Goal: Information Seeking & Learning: Stay updated

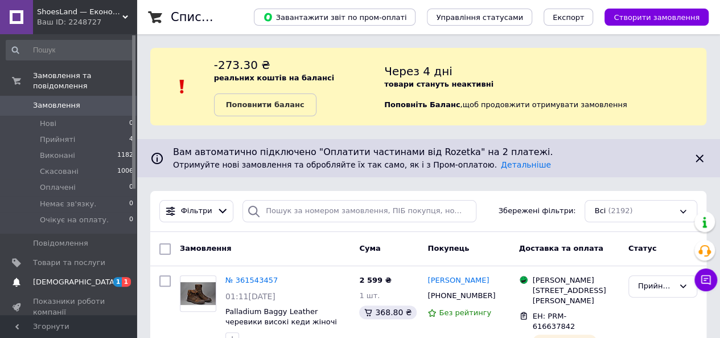
click at [61, 277] on span "[DEMOGRAPHIC_DATA]" at bounding box center [75, 282] width 84 height 10
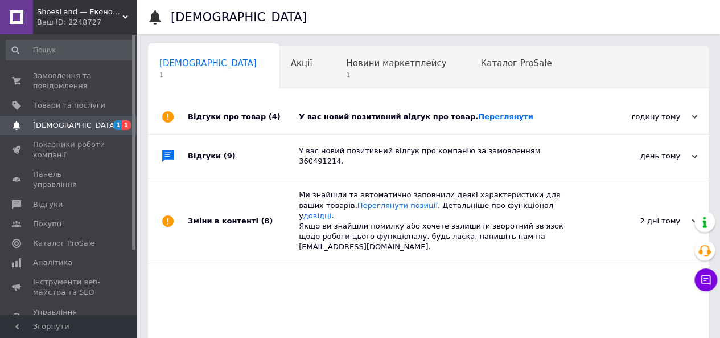
scroll to position [0, 3]
click at [478, 120] on link "Переглянути" at bounding box center [505, 116] width 55 height 9
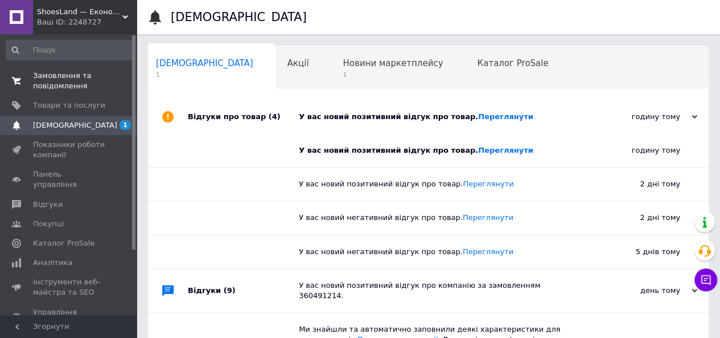
click at [52, 81] on span "Замовлення та повідомлення" at bounding box center [69, 81] width 72 height 20
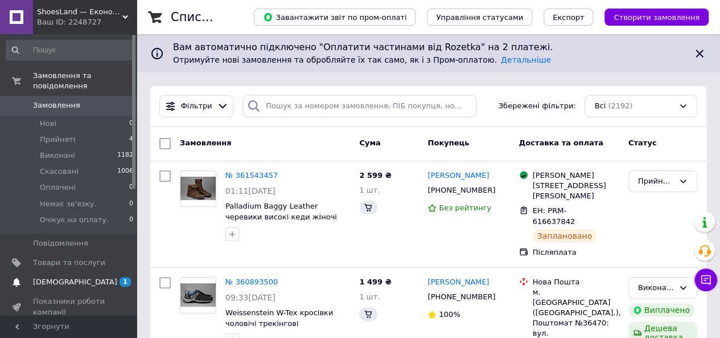
click at [54, 277] on span "[DEMOGRAPHIC_DATA]" at bounding box center [75, 282] width 84 height 10
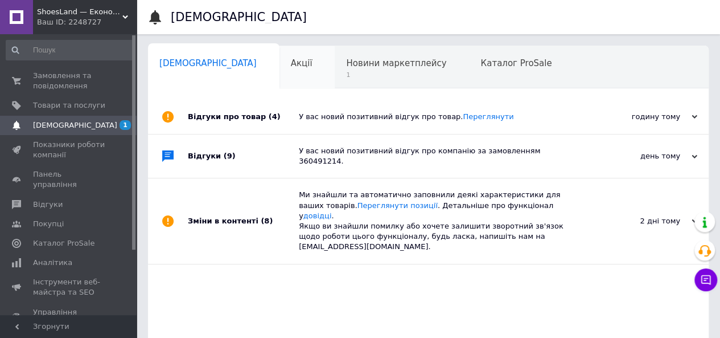
scroll to position [0, 3]
click at [343, 61] on span "Новини маркетплейсу" at bounding box center [393, 63] width 100 height 10
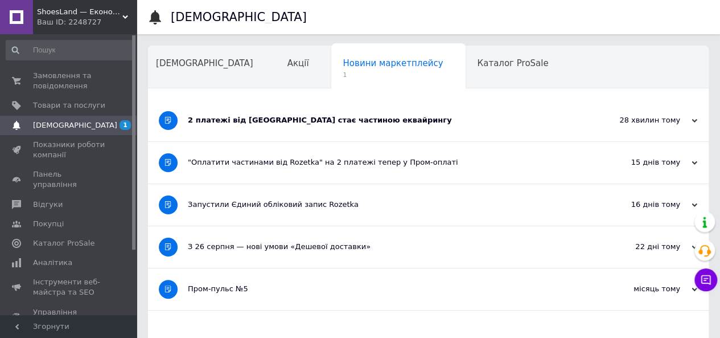
click at [307, 125] on div "2 платежі від Rozetka стає частиною еквайрингу" at bounding box center [386, 121] width 396 height 42
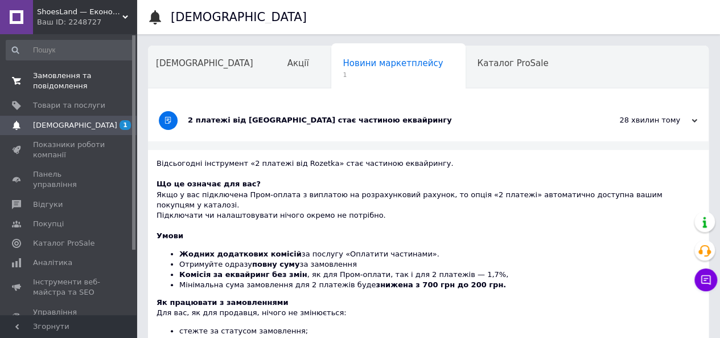
click at [45, 73] on span "Замовлення та повідомлення" at bounding box center [69, 81] width 72 height 20
